Goal: Navigation & Orientation: Find specific page/section

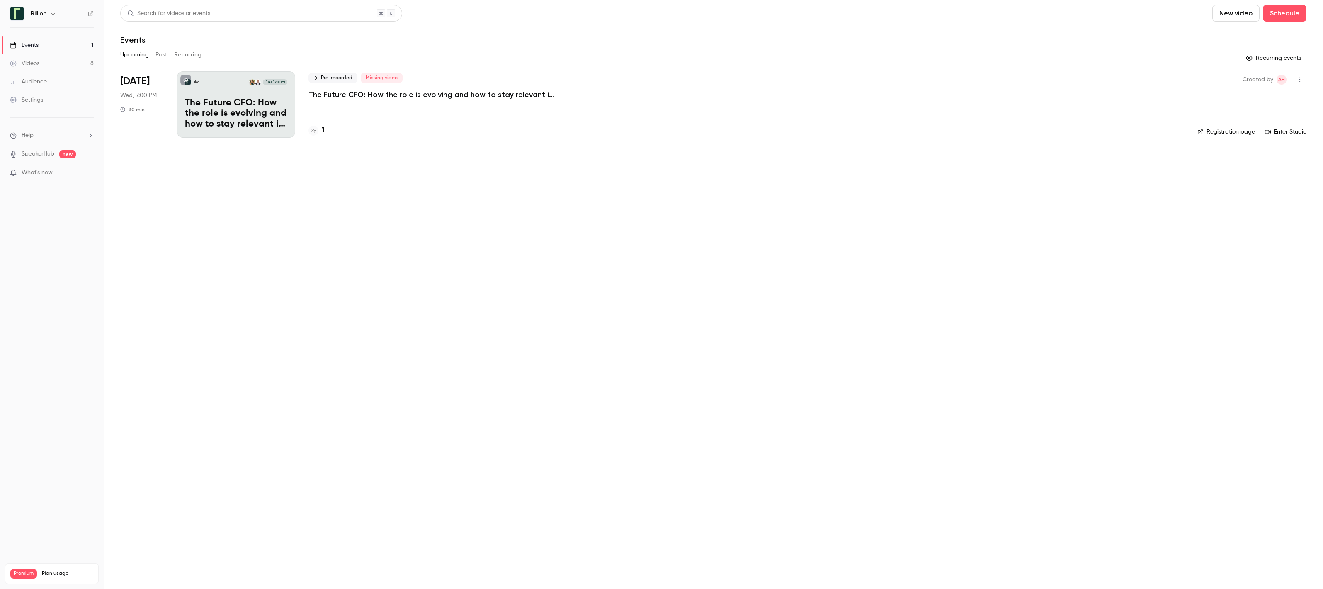
click at [157, 56] on button "Past" at bounding box center [162, 54] width 12 height 13
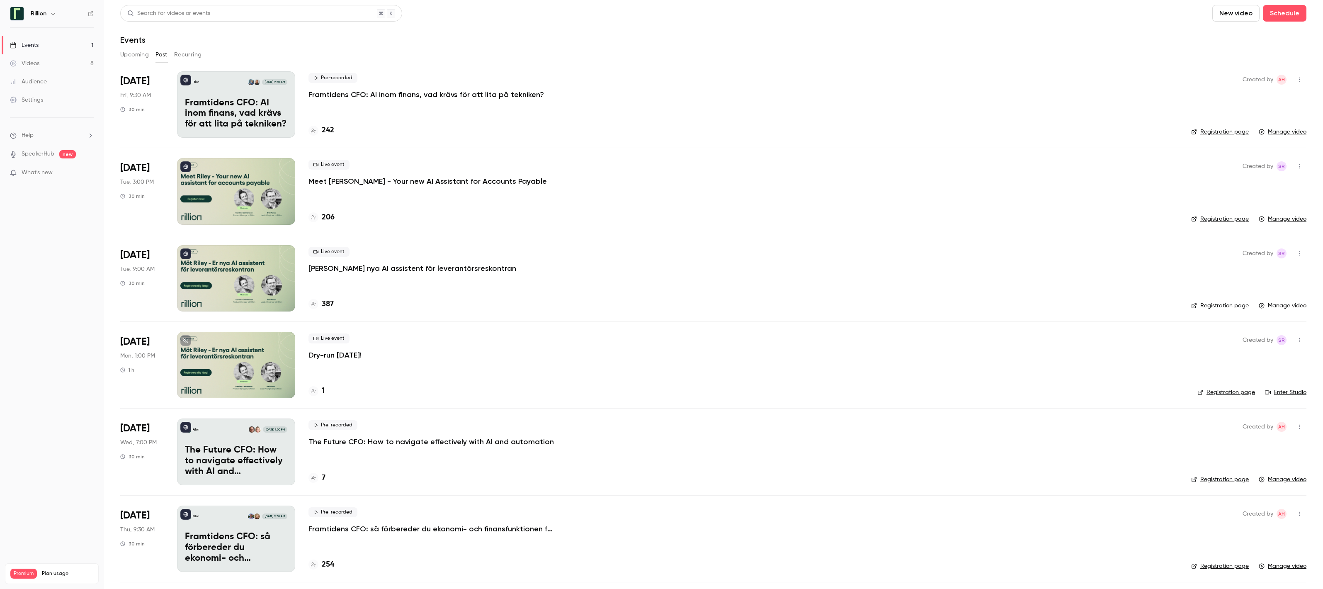
click at [124, 54] on button "Upcoming" at bounding box center [134, 54] width 29 height 13
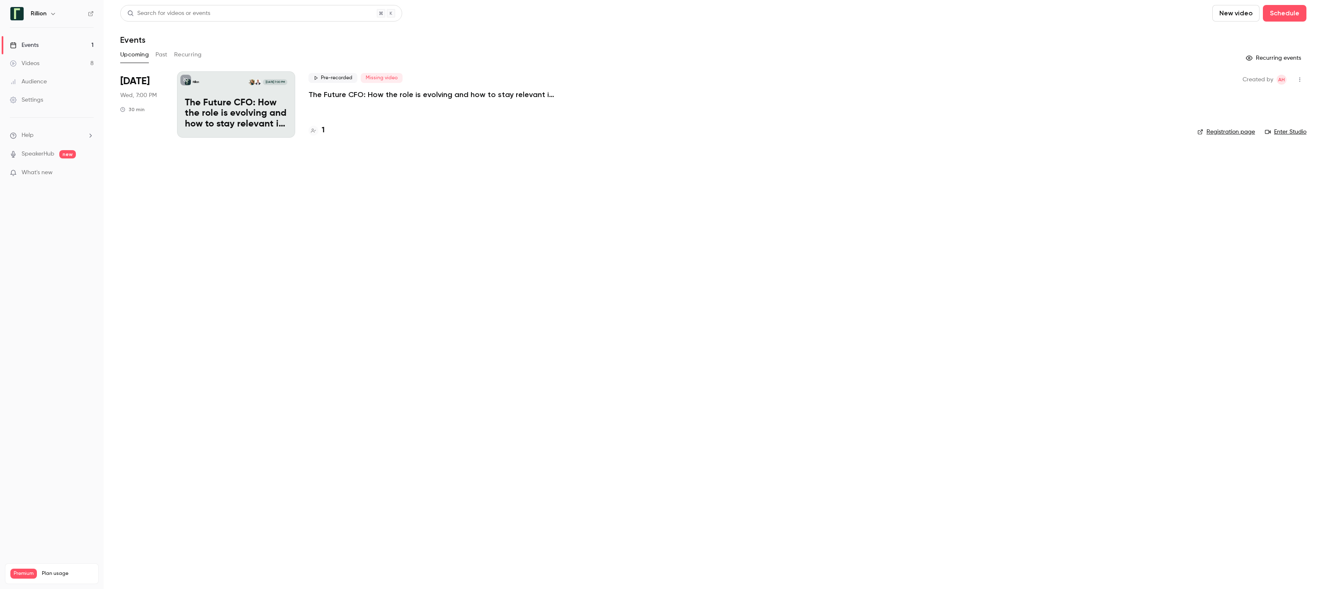
click at [59, 67] on link "Videos 8" at bounding box center [52, 63] width 104 height 18
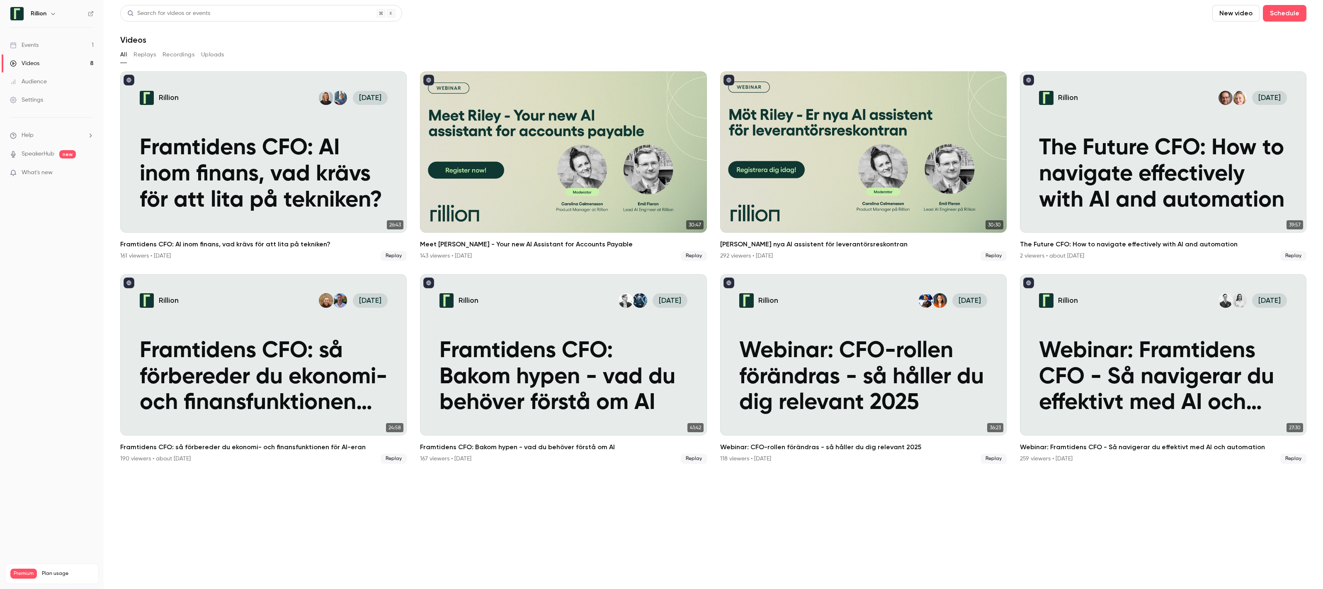
click at [51, 148] on ul "Help SpeakerHub new What's new" at bounding box center [52, 155] width 104 height 74
click at [41, 53] on link "Events 1" at bounding box center [52, 45] width 104 height 18
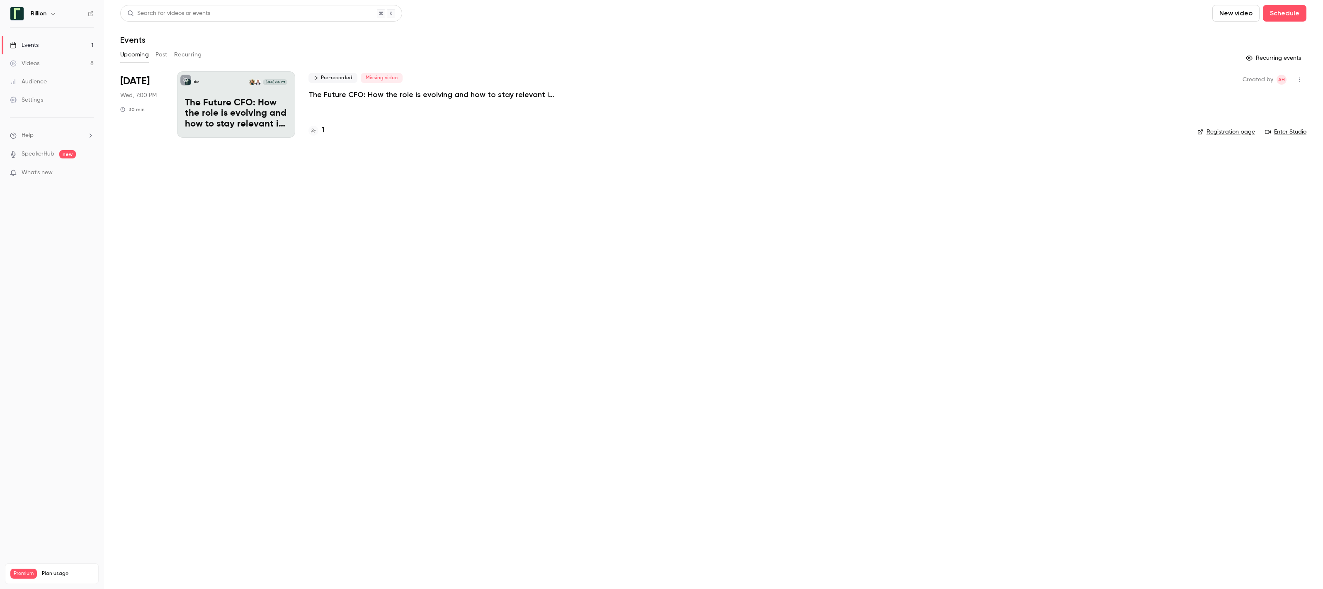
click at [41, 151] on link "SpeakerHub" at bounding box center [38, 154] width 33 height 9
click at [30, 59] on div "Videos" at bounding box center [24, 63] width 29 height 8
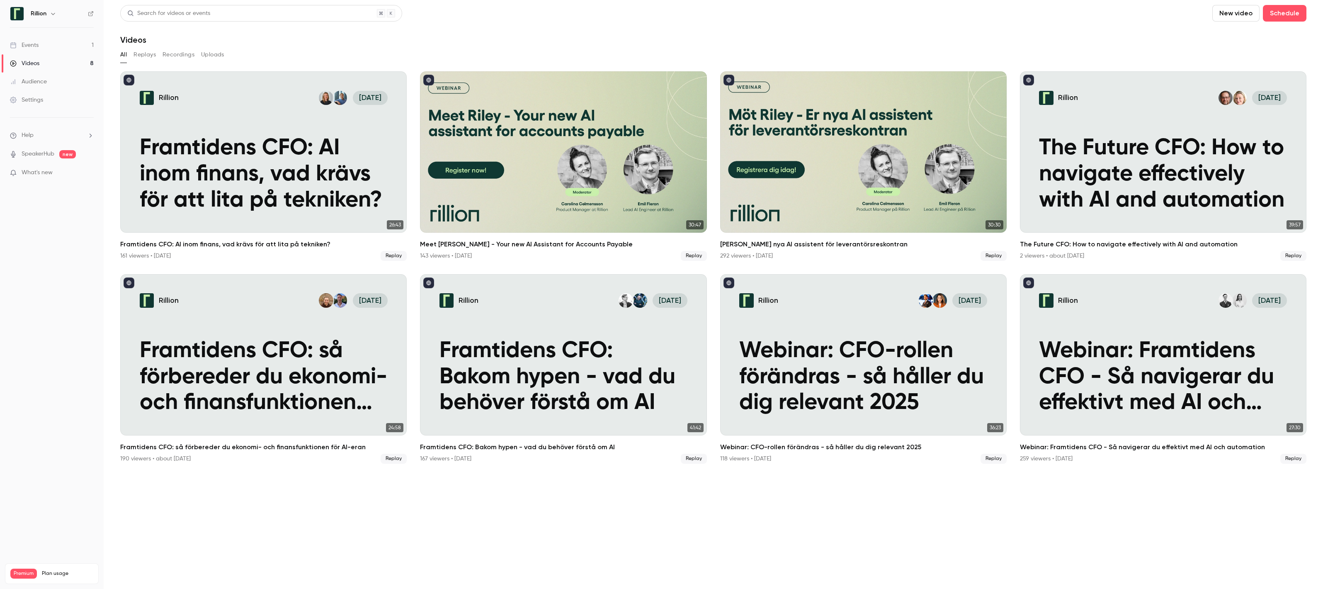
click at [143, 54] on button "Replays" at bounding box center [145, 54] width 22 height 13
click at [171, 53] on button "Recordings" at bounding box center [179, 54] width 32 height 13
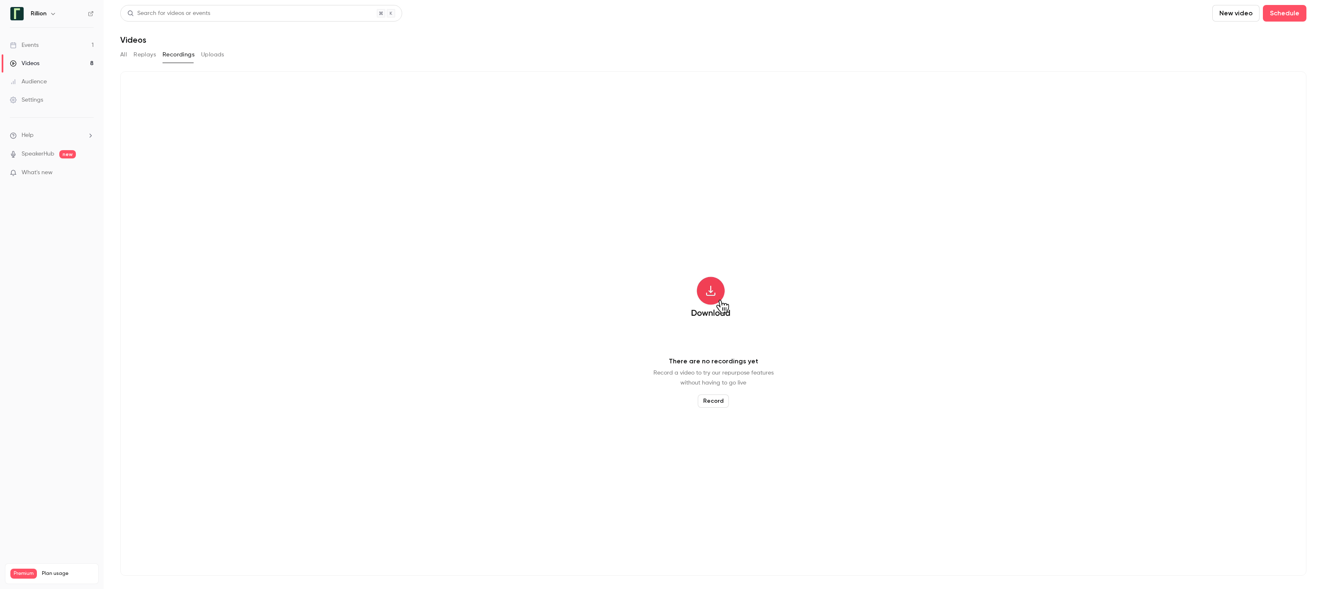
click at [40, 46] on link "Events 1" at bounding box center [52, 45] width 104 height 18
